Goal: Task Accomplishment & Management: Use online tool/utility

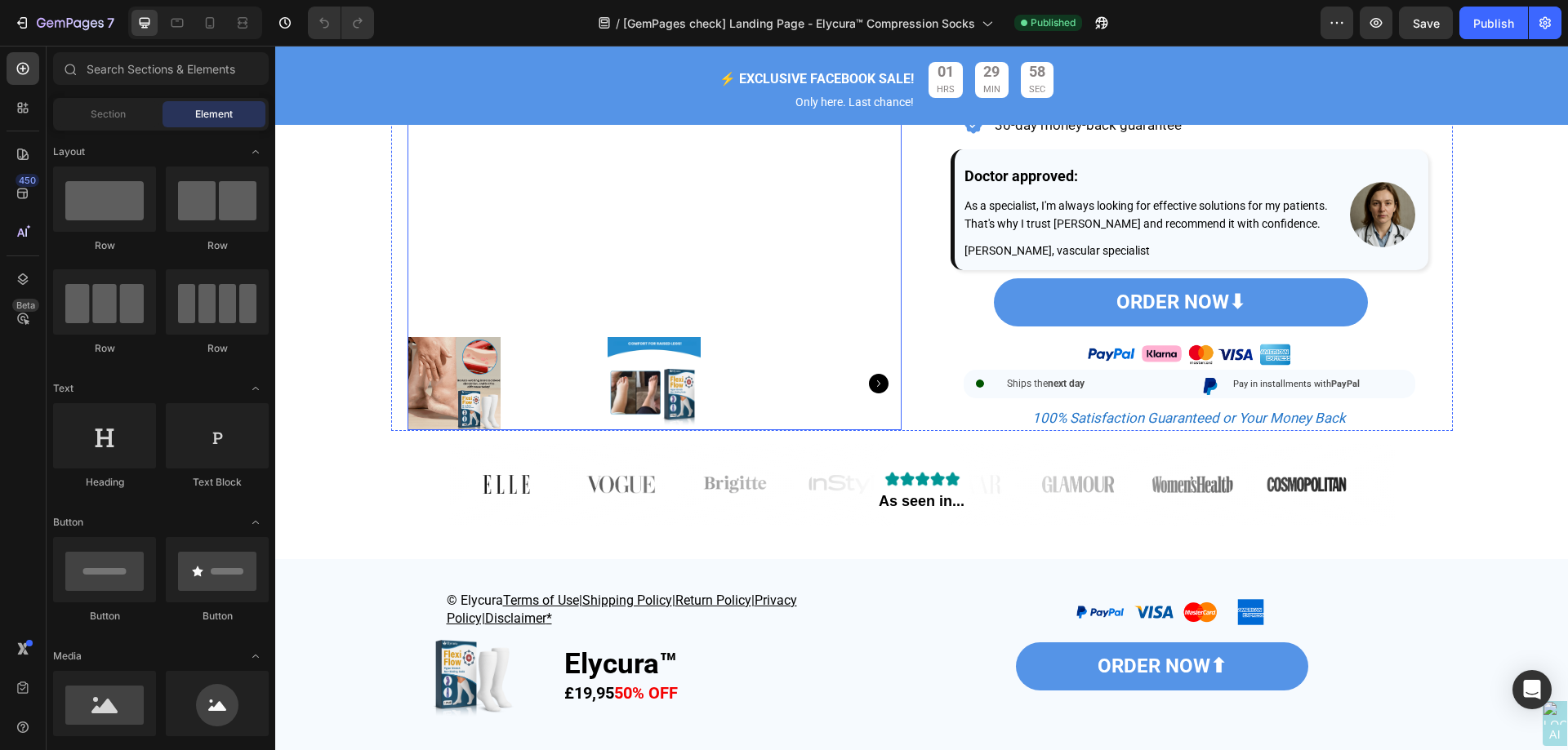
scroll to position [734, 0]
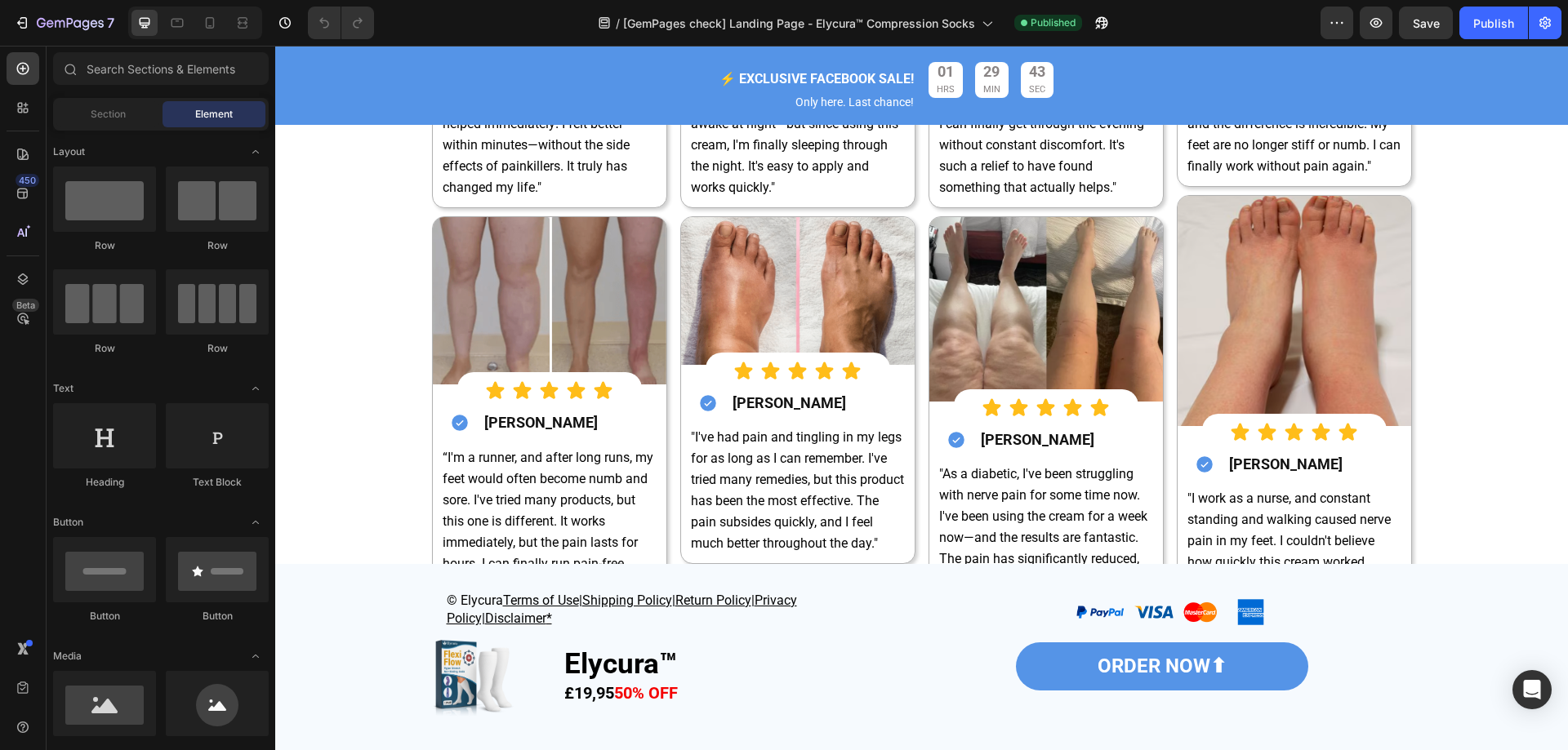
scroll to position [5322, 0]
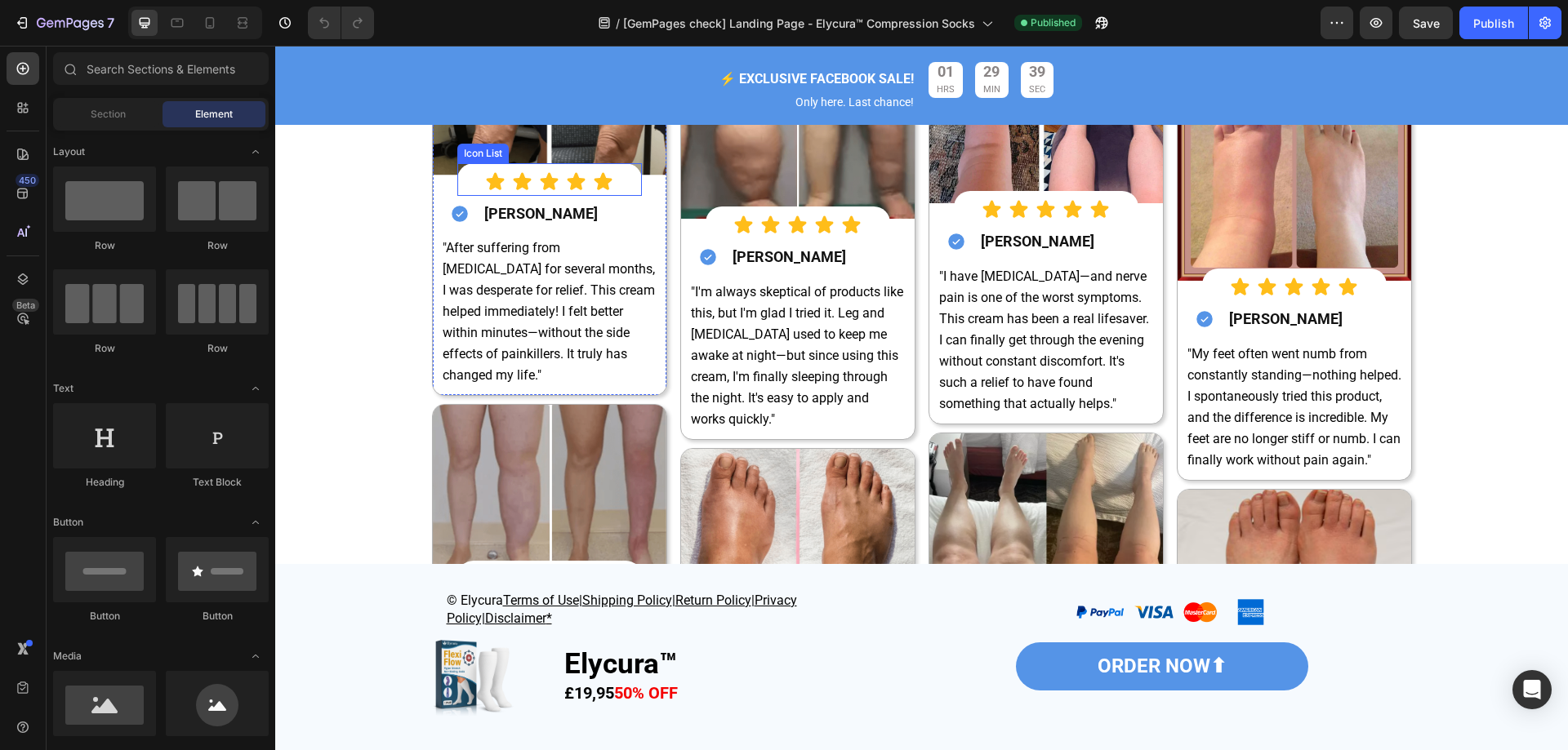
click at [484, 161] on div "Icon List" at bounding box center [483, 154] width 45 height 15
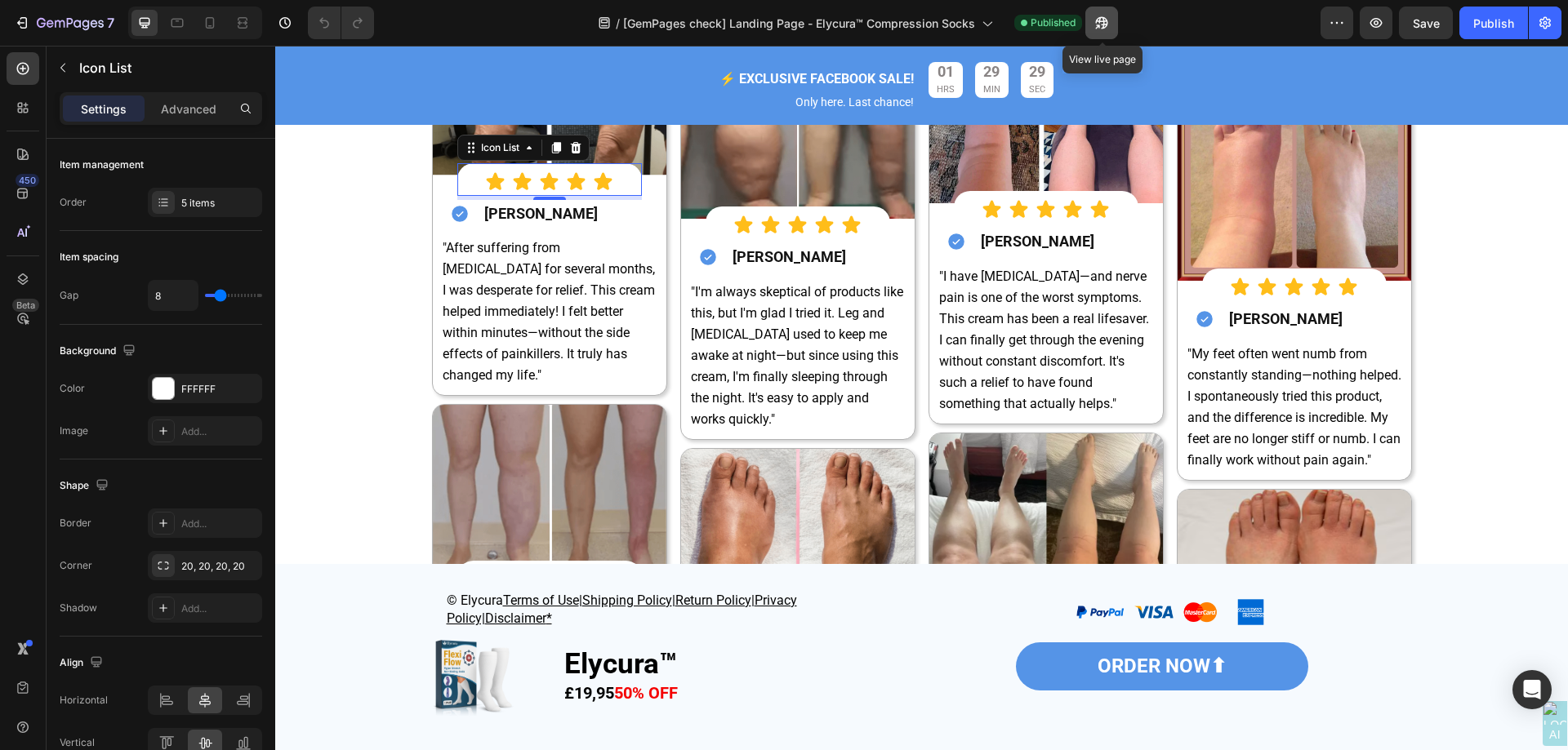
click at [1096, 23] on icon "button" at bounding box center [1101, 23] width 16 height 16
click at [186, 105] on p "Advanced" at bounding box center [188, 109] width 55 height 17
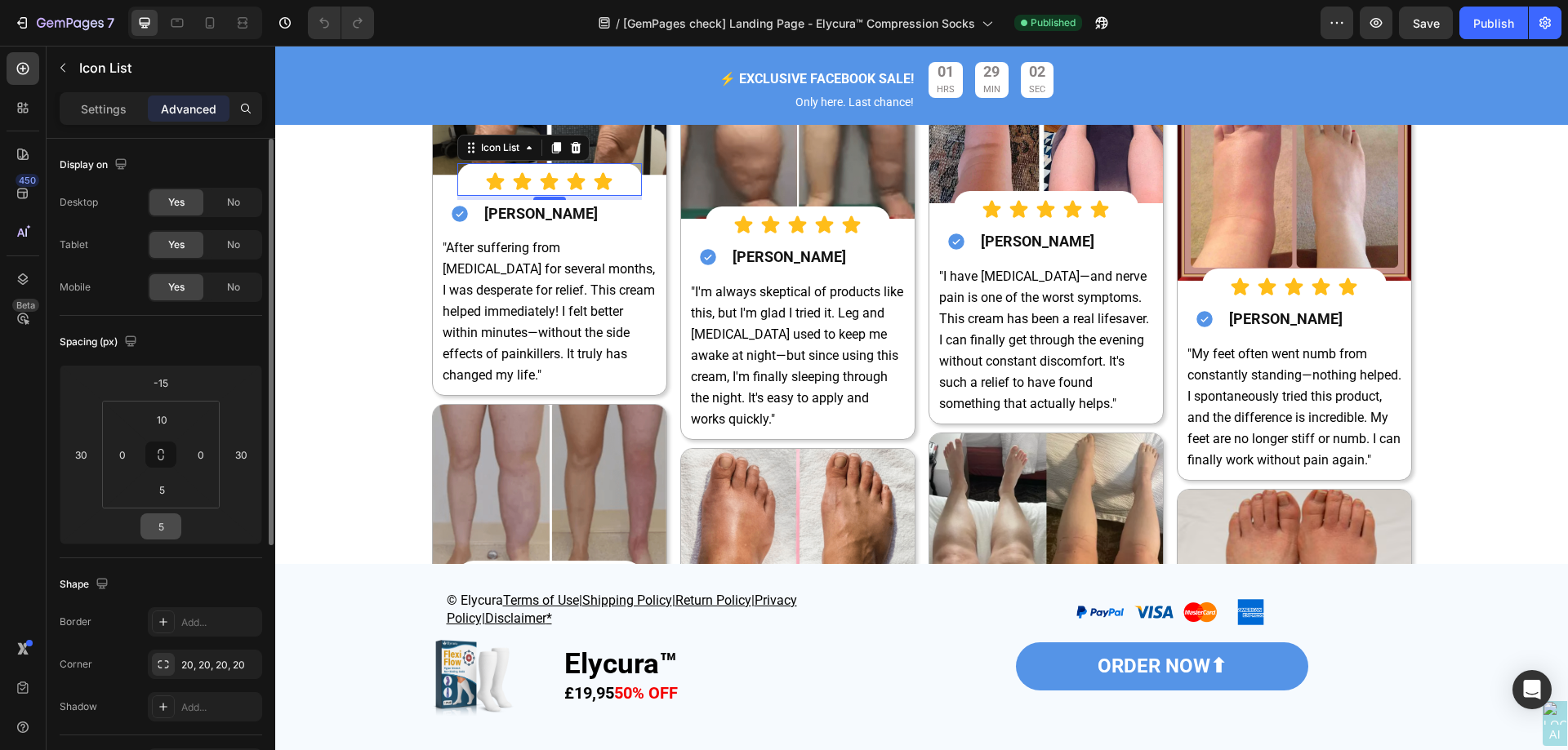
scroll to position [163, 0]
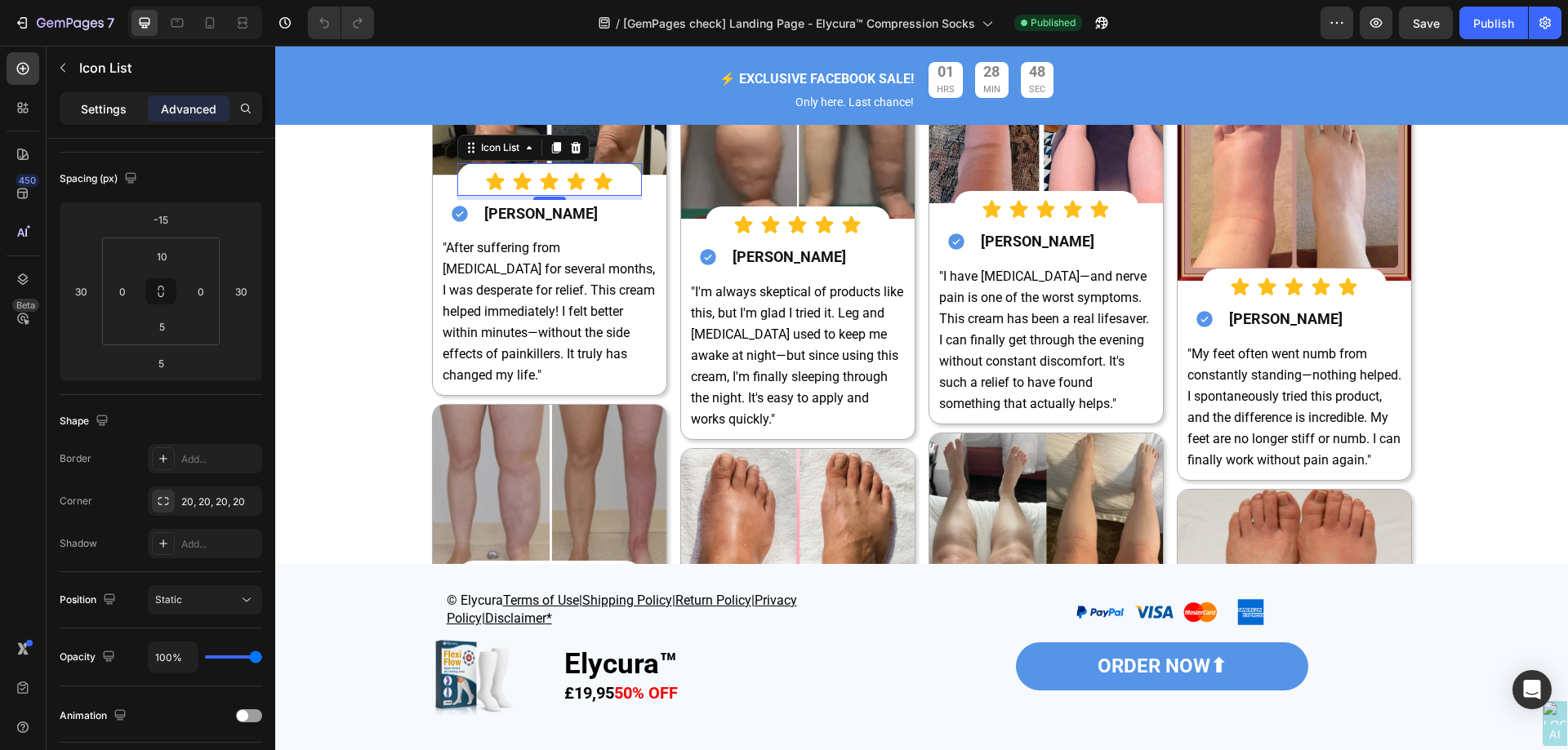
click at [116, 113] on p "Settings" at bounding box center [104, 109] width 46 height 17
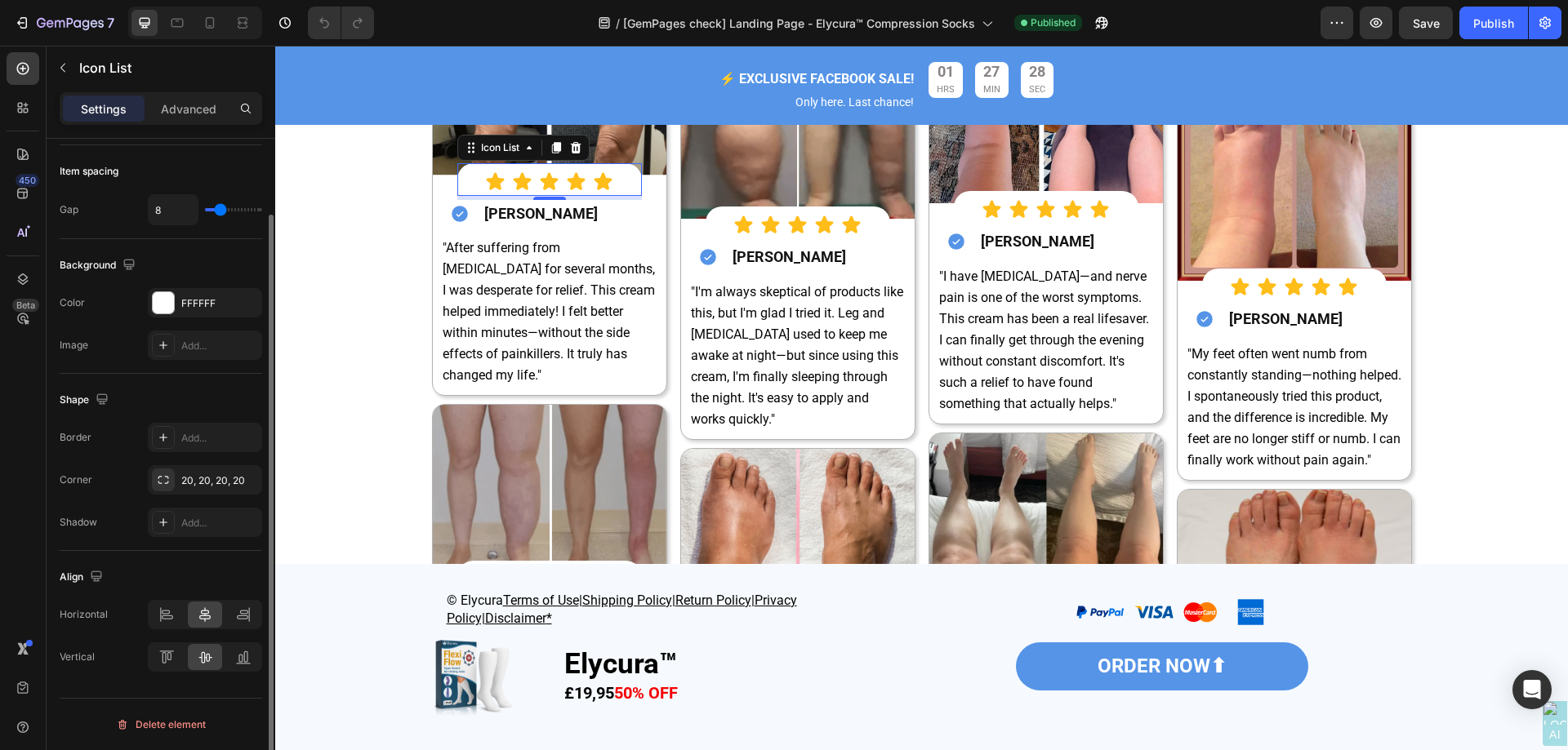
scroll to position [0, 0]
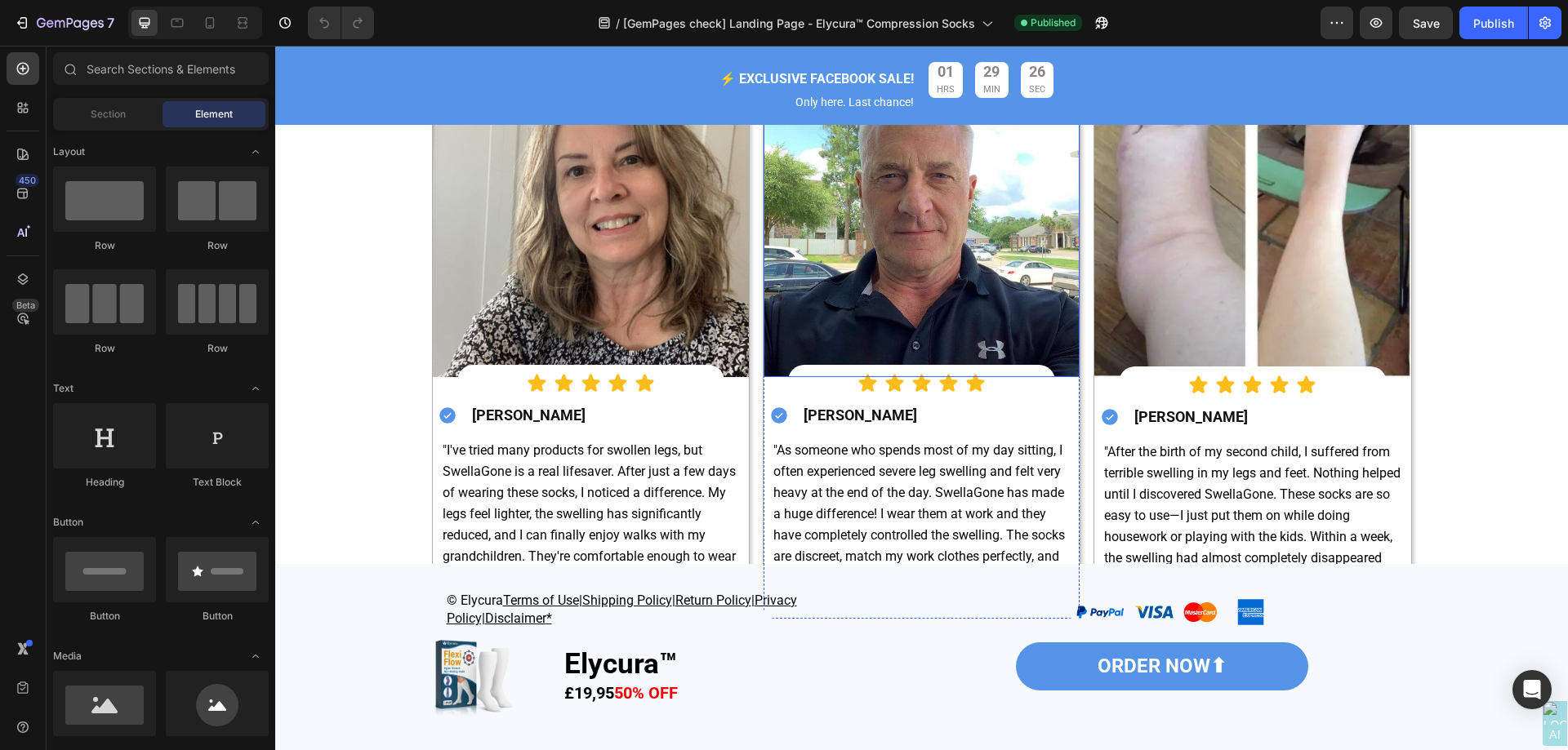
scroll to position [3182, 0]
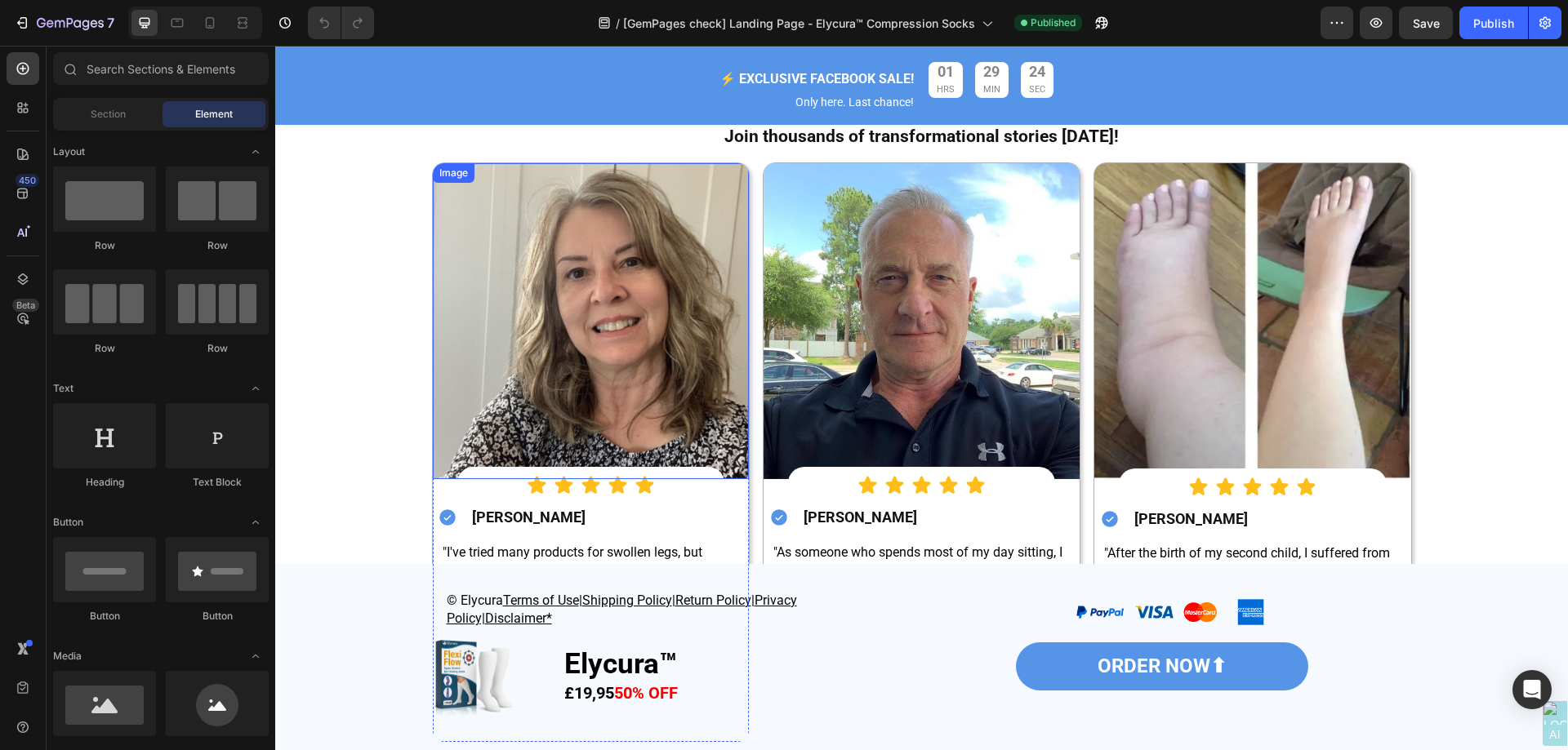
click at [451, 180] on div "Image" at bounding box center [454, 173] width 35 height 15
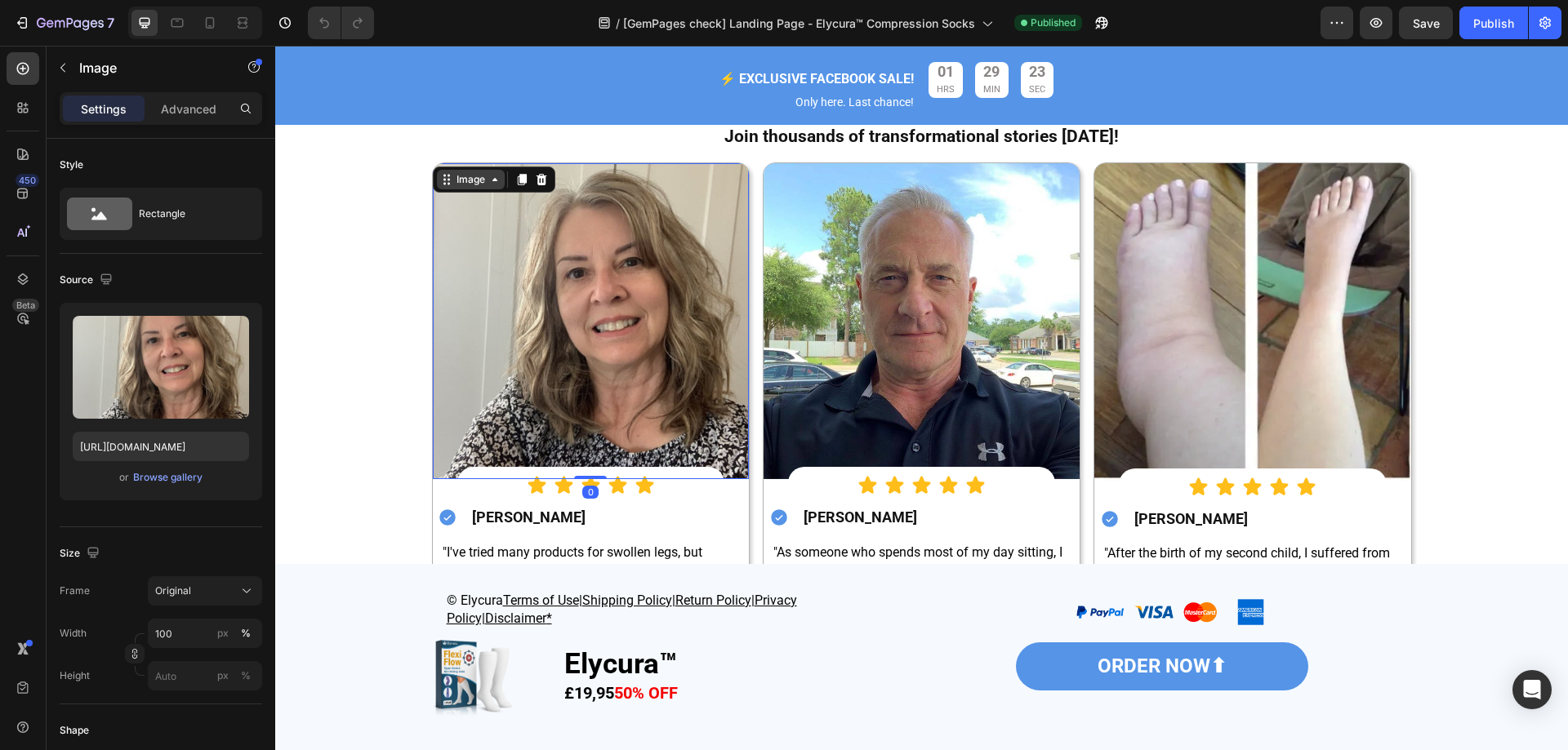
click at [459, 187] on div "Image" at bounding box center [471, 180] width 35 height 15
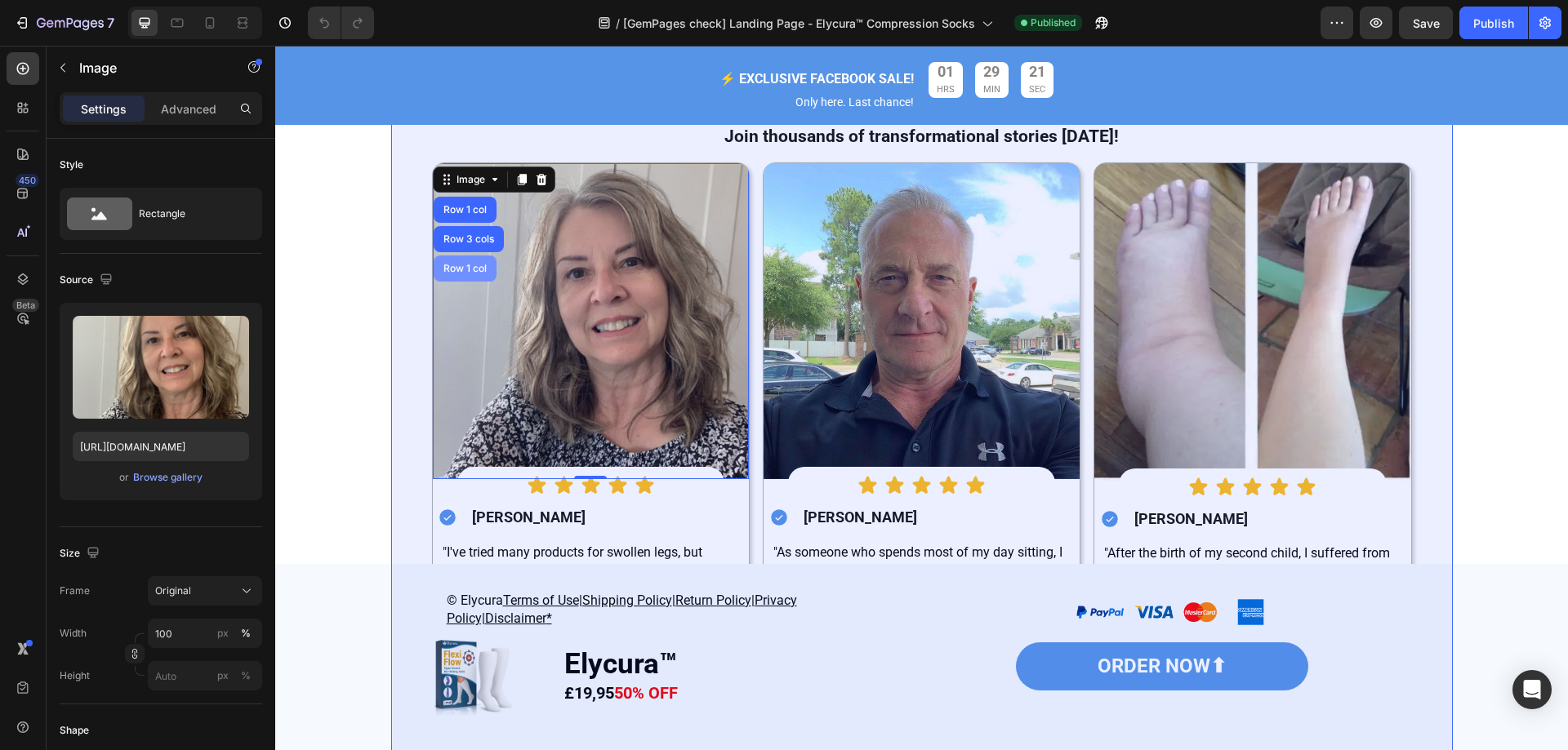
click at [462, 274] on div "Row 1 col" at bounding box center [465, 269] width 49 height 10
